Goal: Information Seeking & Learning: Find specific page/section

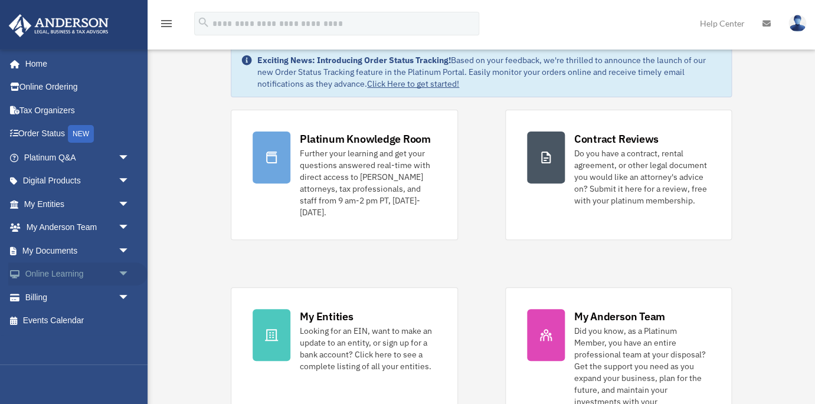
scroll to position [29, 0]
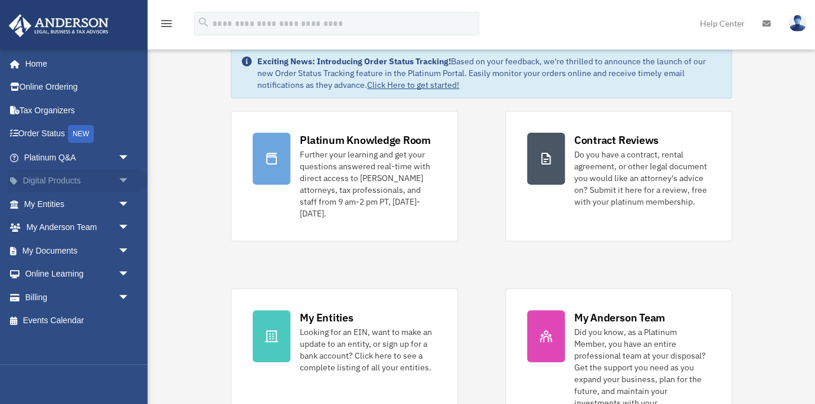
click at [54, 178] on link "Digital Products arrow_drop_down" at bounding box center [77, 181] width 139 height 24
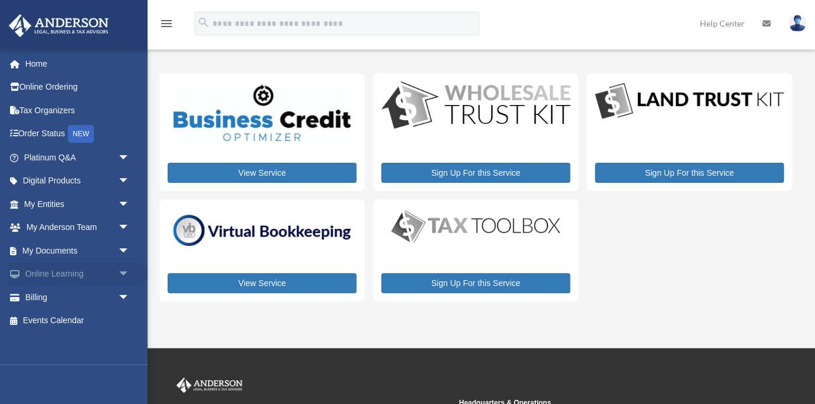
click at [64, 272] on link "Online Learning arrow_drop_down" at bounding box center [77, 275] width 139 height 24
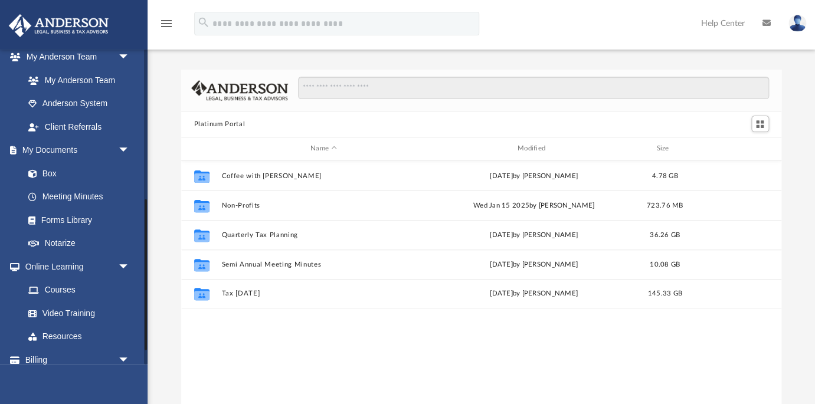
scroll to position [317, 0]
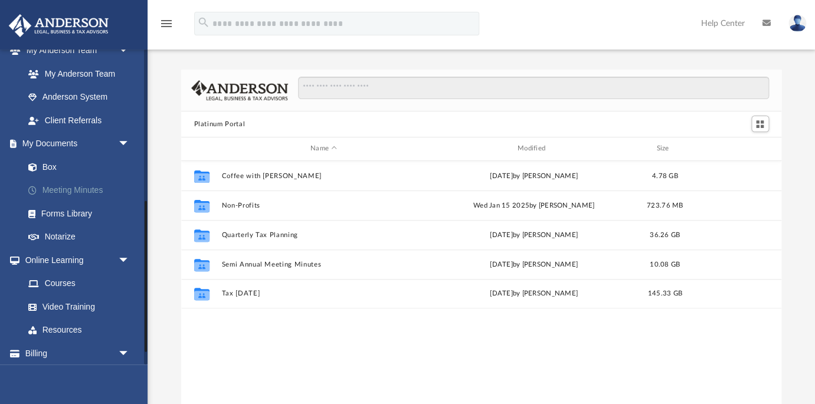
click at [101, 191] on link "Meeting Minutes" at bounding box center [82, 191] width 131 height 24
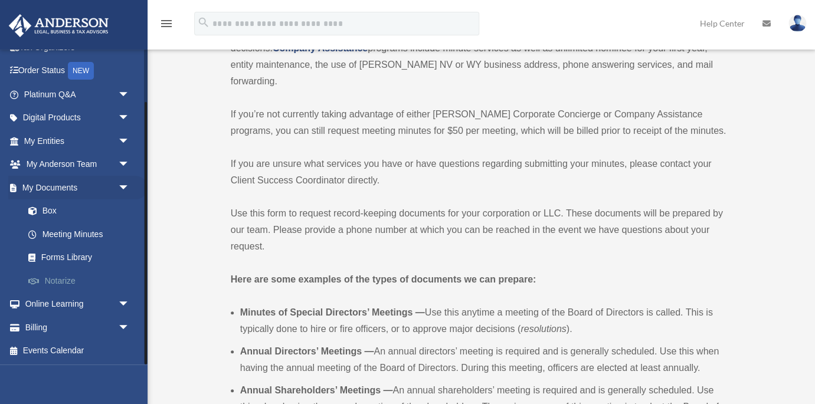
scroll to position [162, 0]
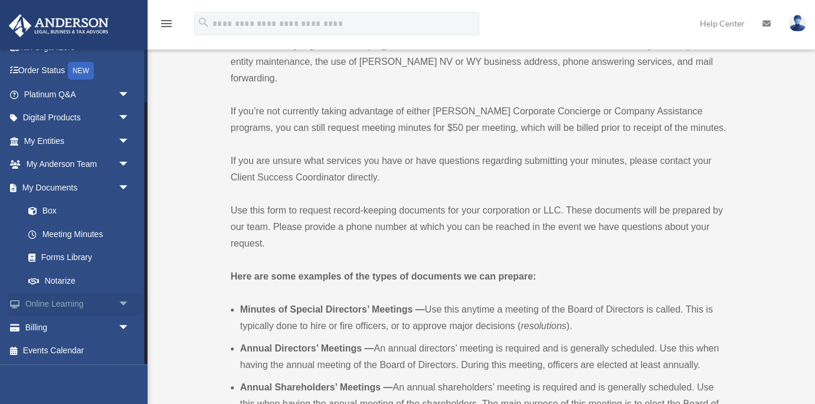
click at [65, 311] on link "Online Learning arrow_drop_down" at bounding box center [77, 305] width 139 height 24
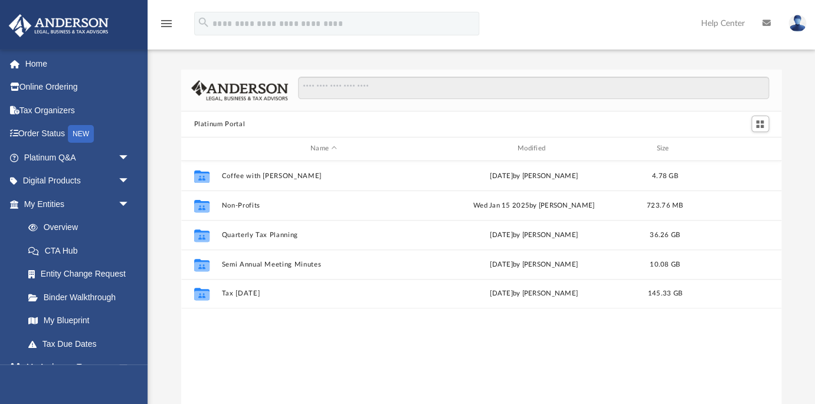
scroll to position [268, 600]
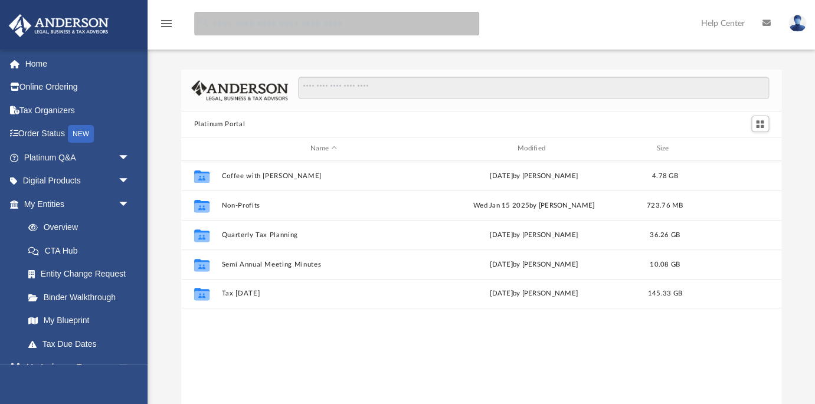
click at [270, 29] on input "search" at bounding box center [336, 24] width 285 height 24
type input "**********"
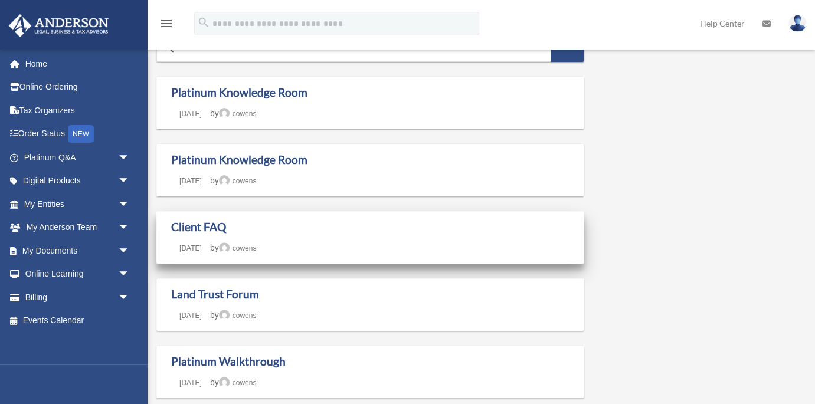
click at [211, 240] on div "Client FAQ Last updated March 7, 2025 December 11, 2024 by cowens" at bounding box center [370, 237] width 398 height 35
click at [199, 227] on link "Client FAQ" at bounding box center [198, 227] width 55 height 14
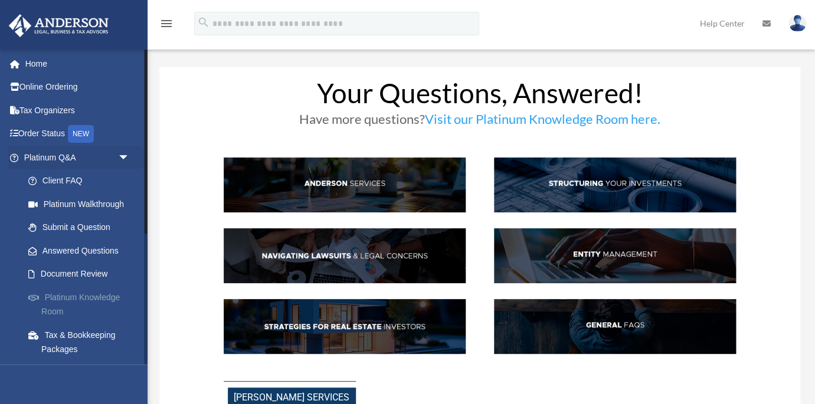
click at [99, 296] on link "Platinum Knowledge Room" at bounding box center [82, 305] width 131 height 38
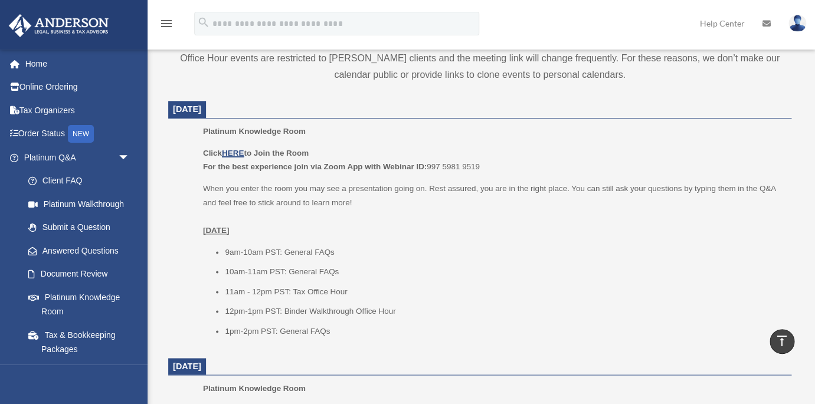
scroll to position [444, 0]
click at [234, 152] on u "HERE" at bounding box center [233, 152] width 22 height 9
